Goal: Find specific page/section: Find specific page/section

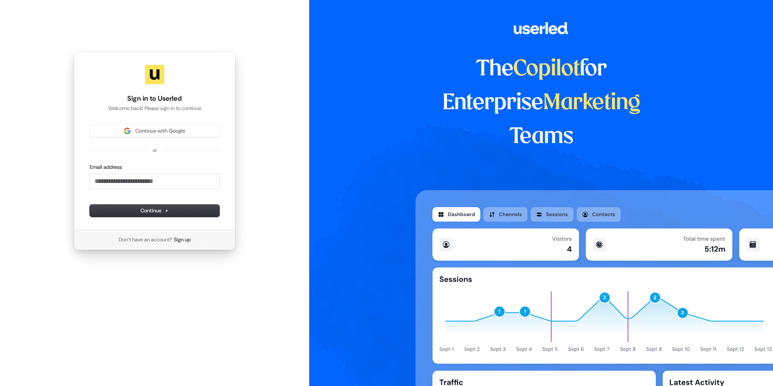
click at [176, 137] on div "Continue with Google or Email address Continue" at bounding box center [155, 171] width 130 height 92
click at [177, 132] on span "Continue with Google" at bounding box center [160, 130] width 50 height 7
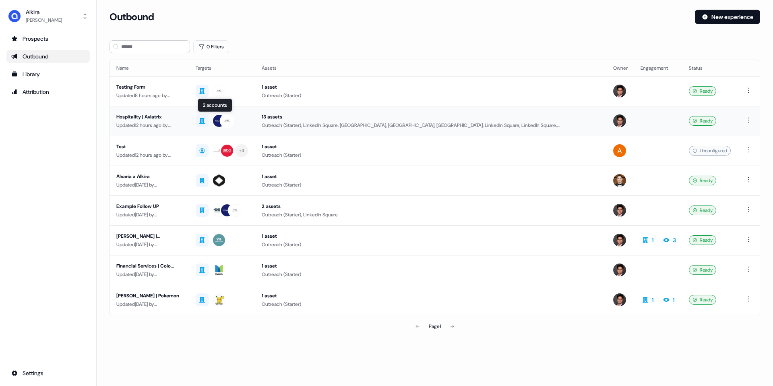
click at [197, 120] on td "2 accounts 2 accounts" at bounding box center [222, 121] width 66 height 30
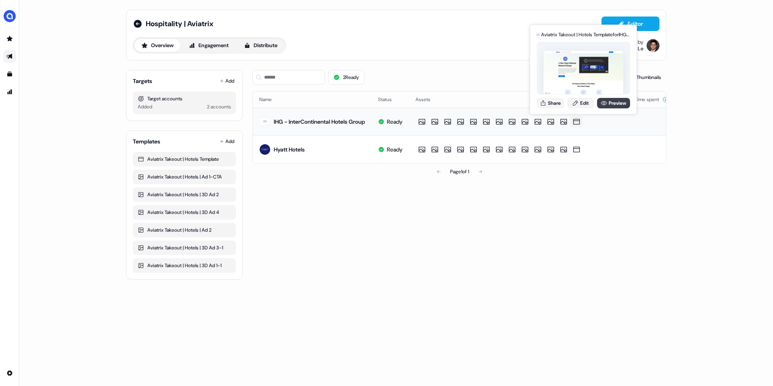
click at [603, 106] on link "Preview" at bounding box center [613, 103] width 33 height 10
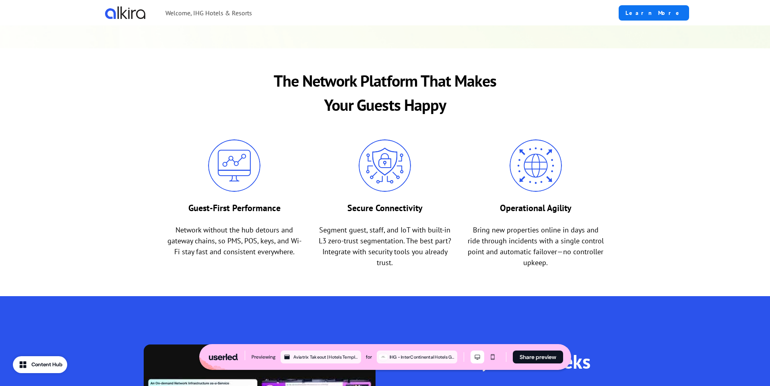
scroll to position [239, 0]
